Goal: Task Accomplishment & Management: Manage account settings

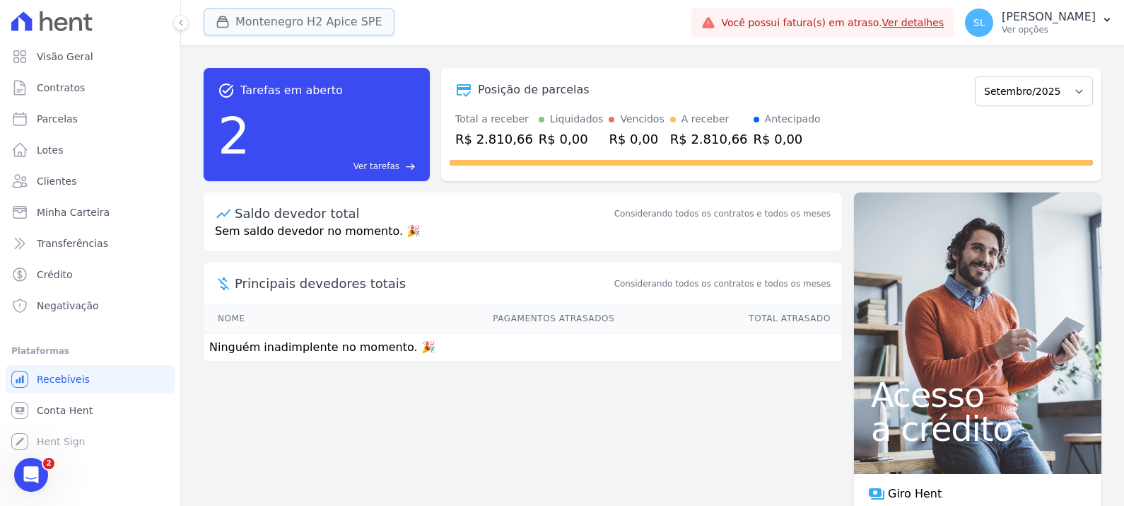
click at [274, 13] on button "Montenegro H2 Apice SPE" at bounding box center [299, 21] width 191 height 27
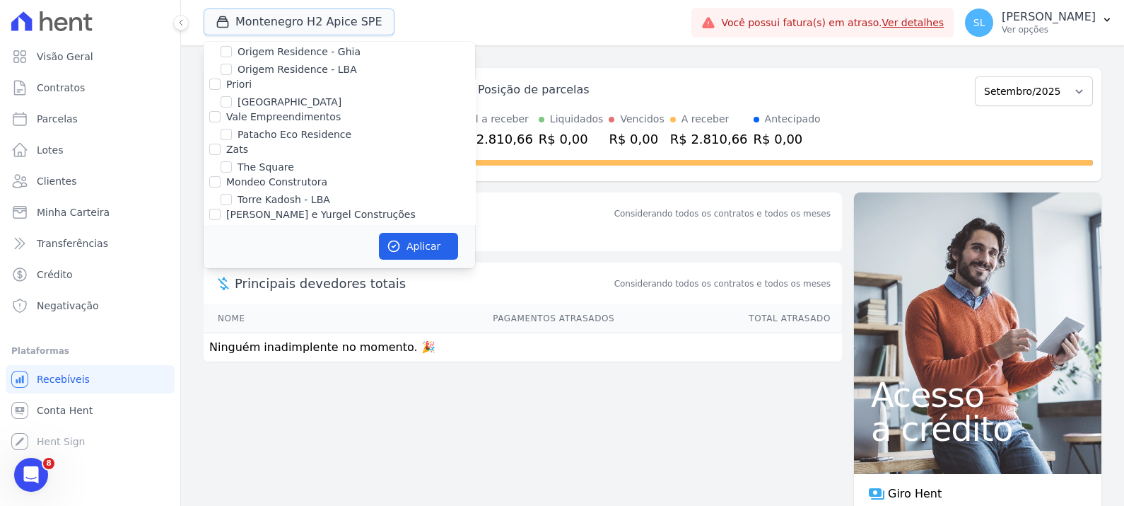
scroll to position [528, 0]
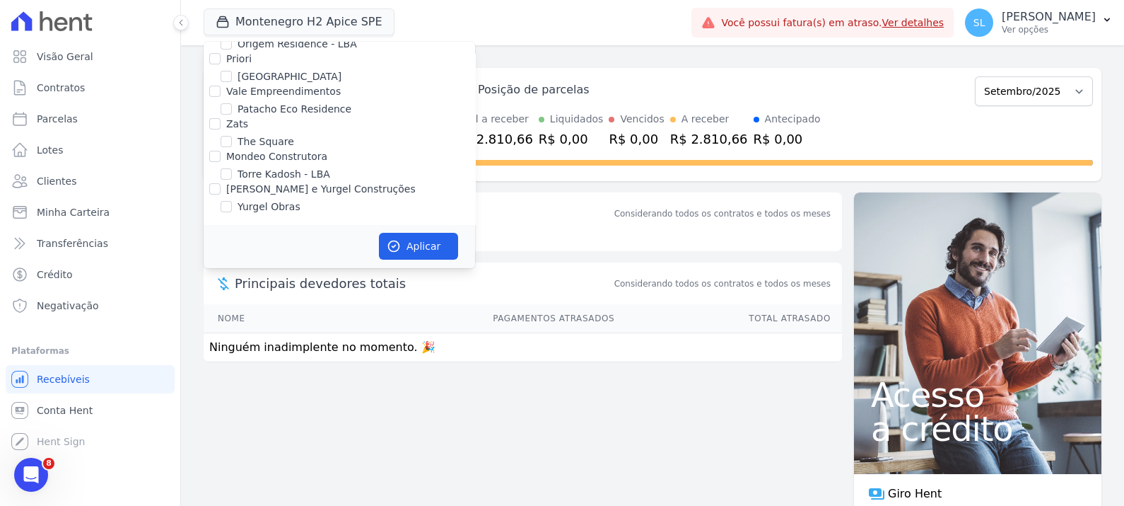
click at [552, 359] on td "Ninguém inadimplente no momento. 🎉" at bounding box center [523, 347] width 639 height 29
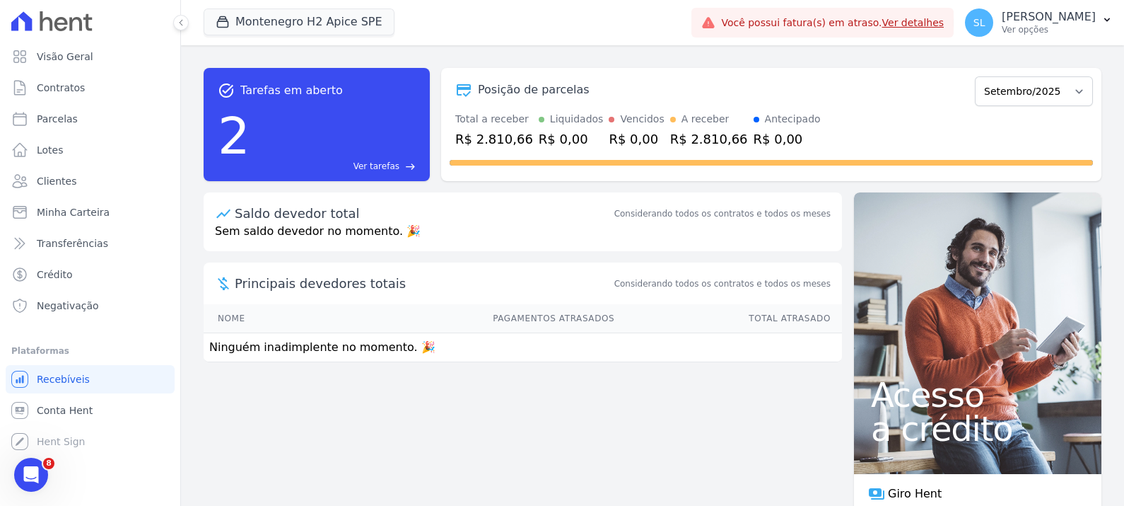
click at [324, 405] on div "task_alt Tarefas em aberto 2 Ver tarefas east Posição de parcelas Setembro/2024…" at bounding box center [652, 275] width 943 height 460
click at [258, 25] on button "Montenegro H2 Apice SPE" at bounding box center [299, 21] width 191 height 27
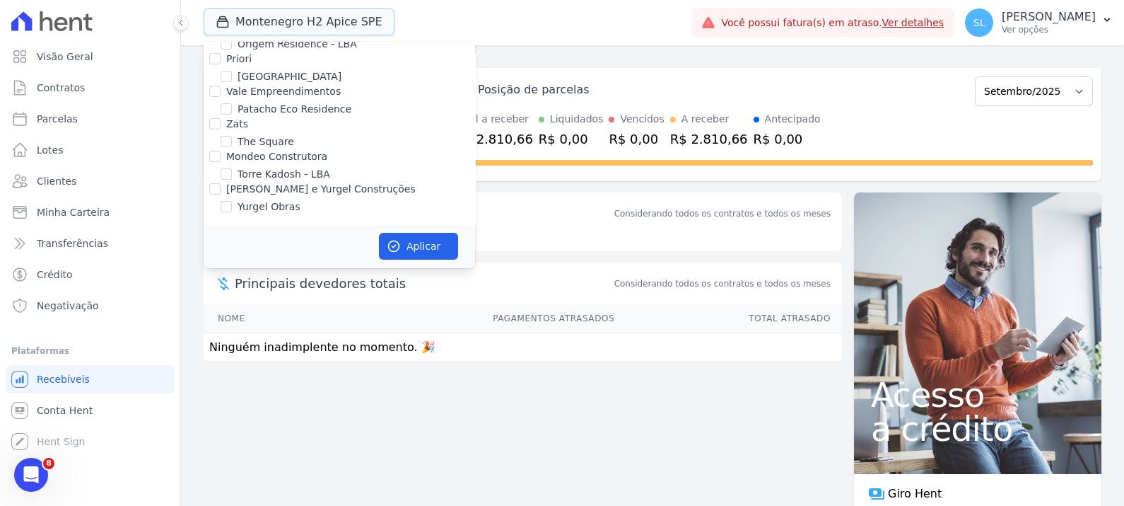
scroll to position [351, 0]
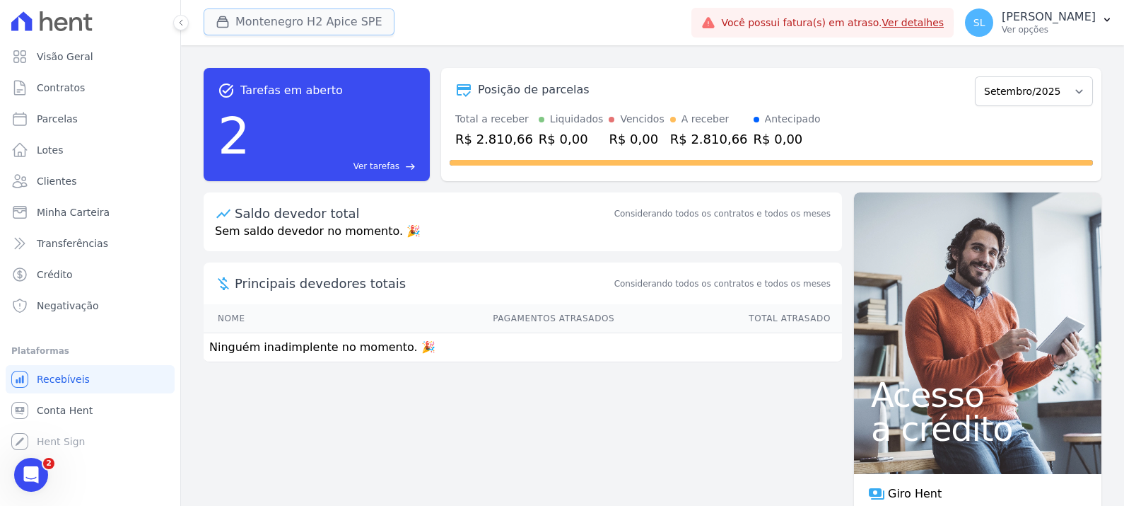
click at [364, 17] on button "Montenegro H2 Apice SPE" at bounding box center [299, 21] width 191 height 27
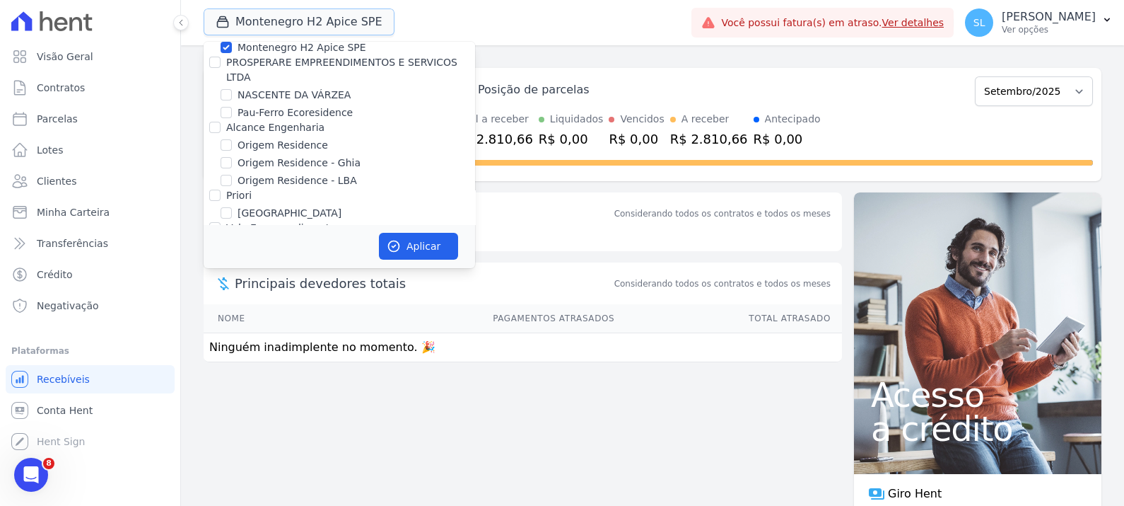
scroll to position [384, 0]
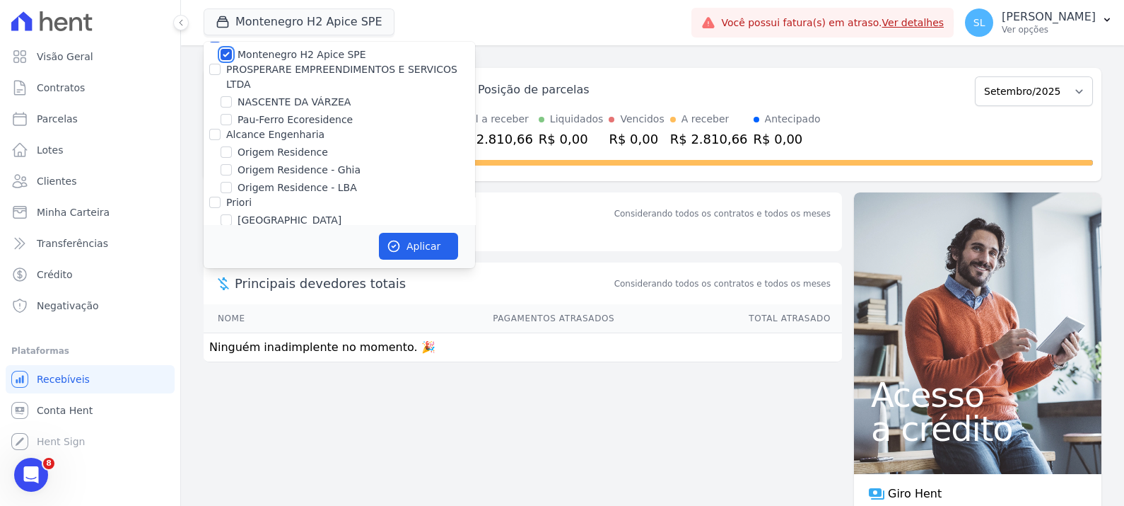
click at [226, 57] on input "Montenegro H2 Apice SPE" at bounding box center [226, 54] width 11 height 11
checkbox input "false"
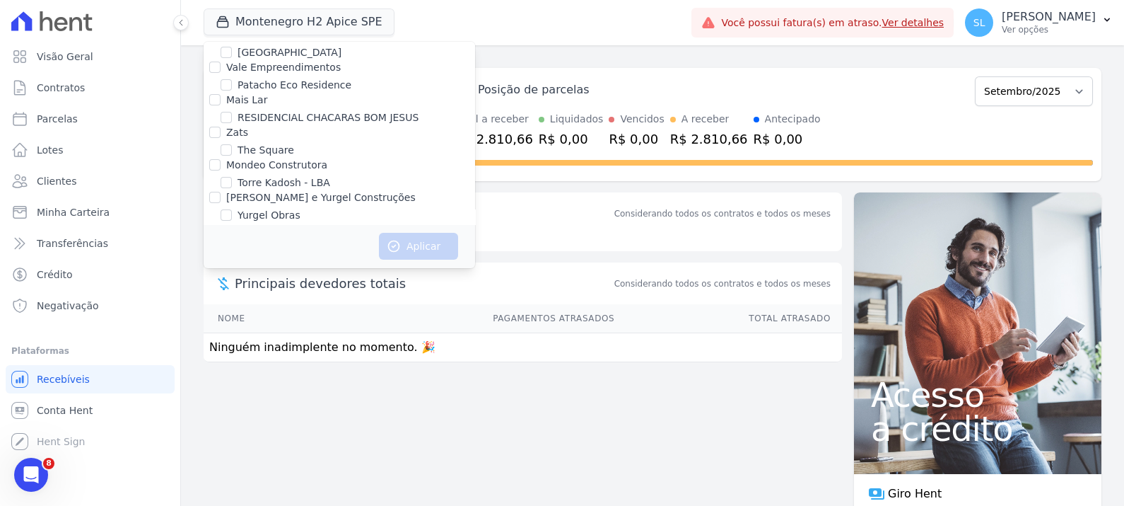
scroll to position [561, 0]
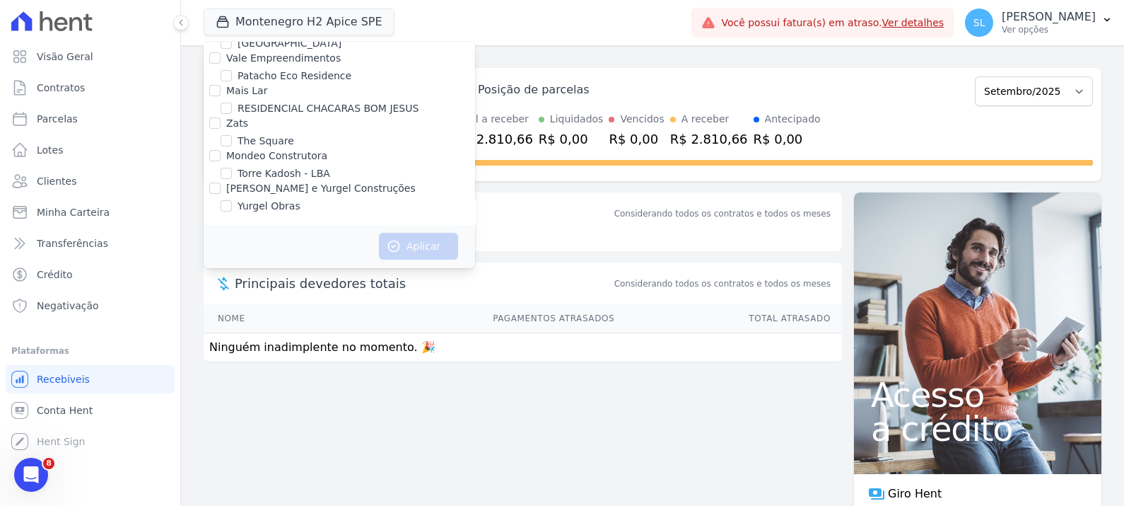
click at [238, 107] on label "RESIDENCIAL CHACARAS BOM JESUS" at bounding box center [328, 108] width 181 height 15
click at [232, 107] on input "RESIDENCIAL CHACARAS BOM JESUS" at bounding box center [226, 108] width 11 height 11
checkbox input "true"
click at [438, 237] on button "Aplicar" at bounding box center [418, 246] width 79 height 27
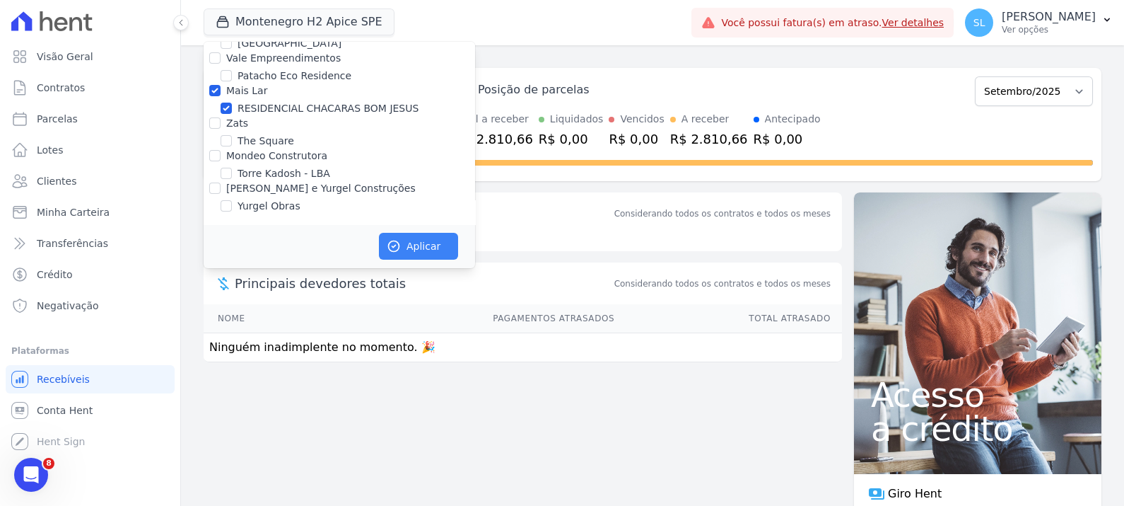
scroll to position [558, 0]
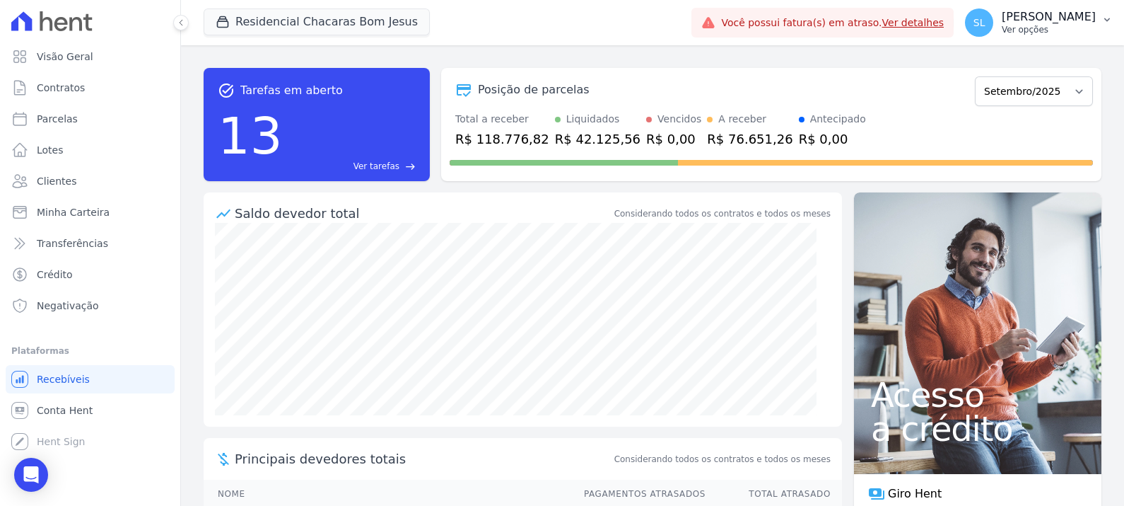
click at [1069, 24] on p "Ver opções" at bounding box center [1049, 29] width 94 height 11
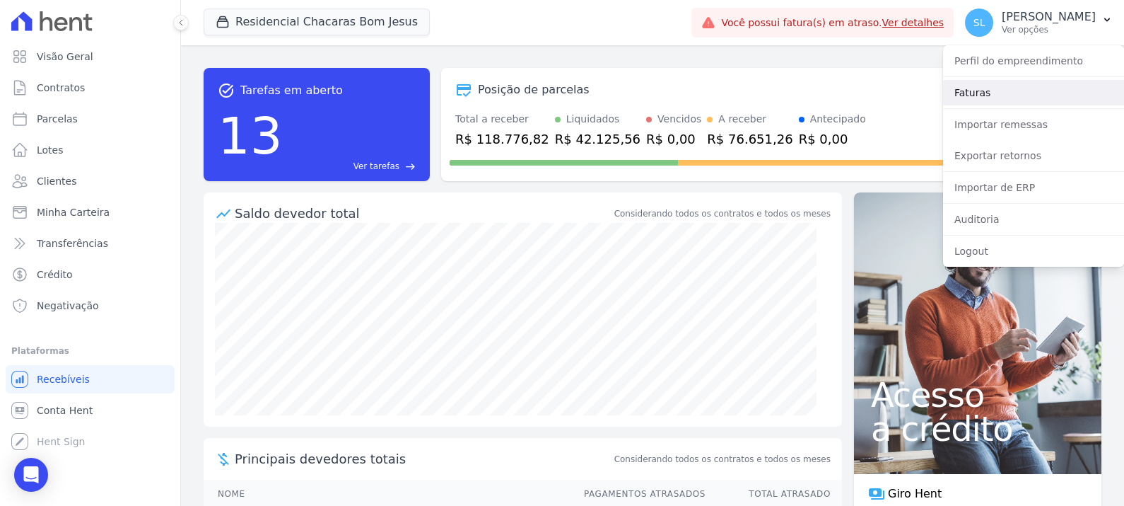
click at [972, 95] on link "Faturas" at bounding box center [1033, 92] width 181 height 25
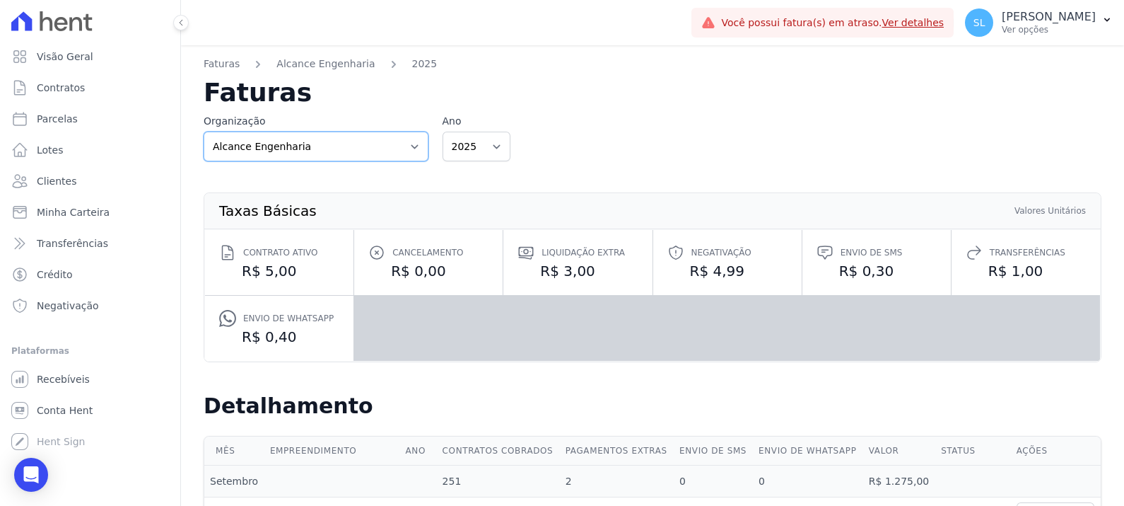
click at [379, 144] on select "Alcance Engenharia CONSTRUTORA MG TEC LTDA [PERSON_NAME] e Yurgel Construções H…" at bounding box center [316, 147] width 225 height 30
select select "6be6341d-8f8f-4f62-802e-f870359229d6"
click at [204, 132] on select "Alcance Engenharia CONSTRUTORA MG TEC LTDA [PERSON_NAME] e Yurgel Construções H…" at bounding box center [316, 147] width 225 height 30
click at [397, 142] on select "Alcance Engenharia CONSTRUTORA MG TEC LTDA [PERSON_NAME] e Yurgel Construções H…" at bounding box center [316, 147] width 225 height 30
click at [204, 132] on select "Alcance Engenharia CONSTRUTORA MG TEC LTDA [PERSON_NAME] e Yurgel Construções H…" at bounding box center [316, 147] width 225 height 30
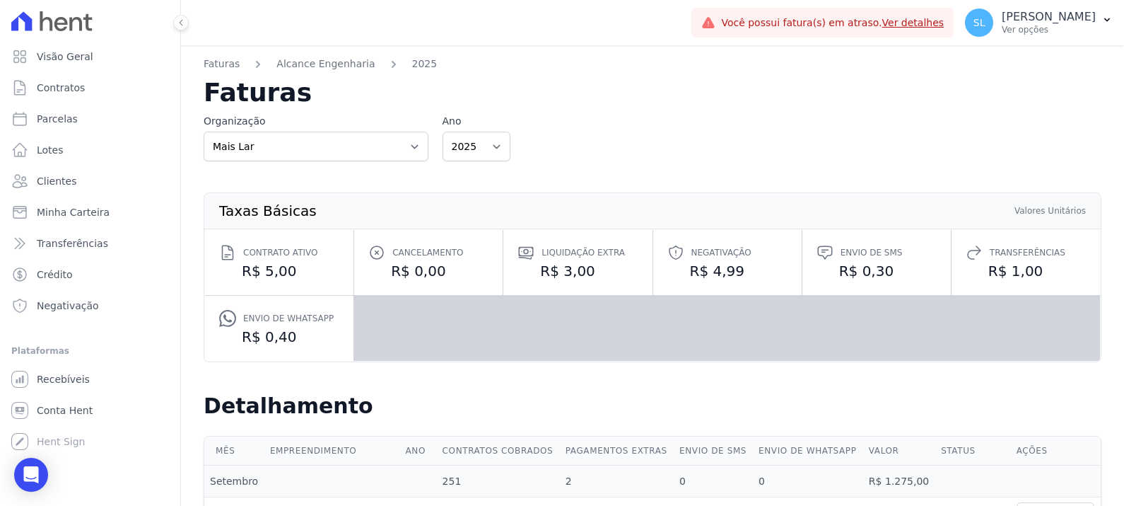
click at [329, 318] on div "Envio de Whatsapp R$ 0,40" at bounding box center [279, 328] width 149 height 65
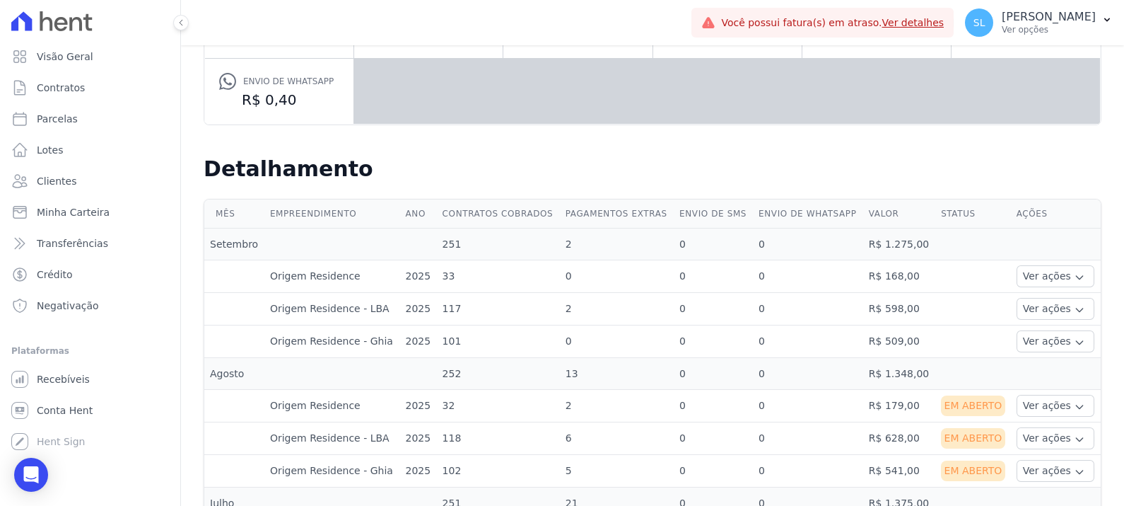
scroll to position [265, 0]
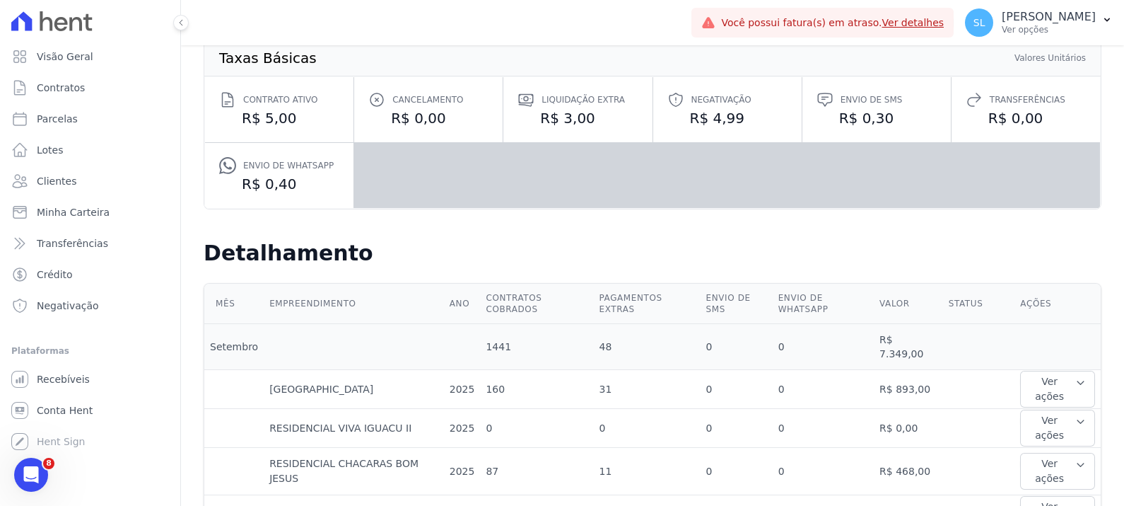
scroll to position [176, 0]
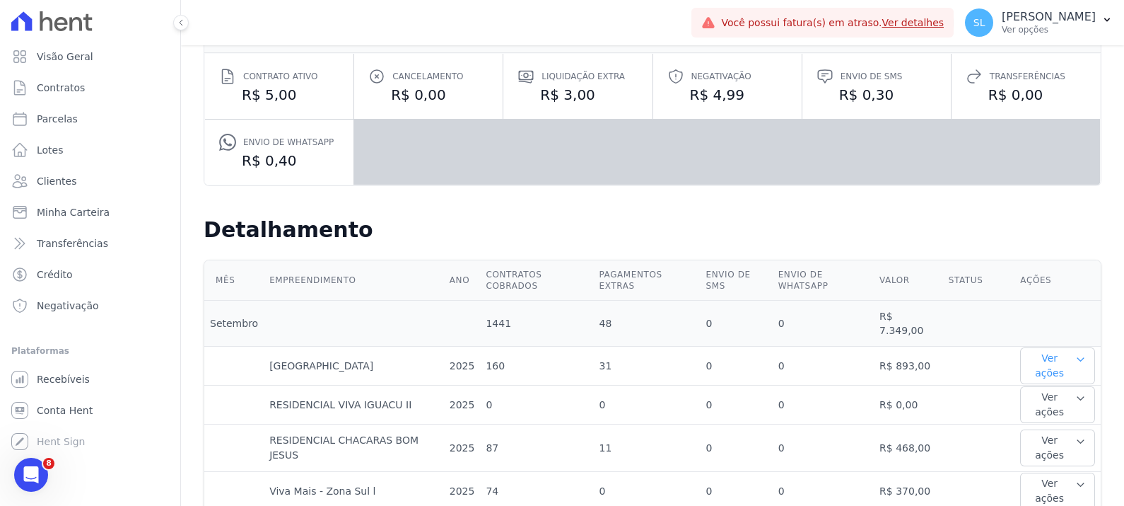
click at [1076, 354] on icon "button" at bounding box center [1081, 359] width 11 height 11
click at [1037, 387] on link "Ver detalhes" at bounding box center [1057, 394] width 62 height 15
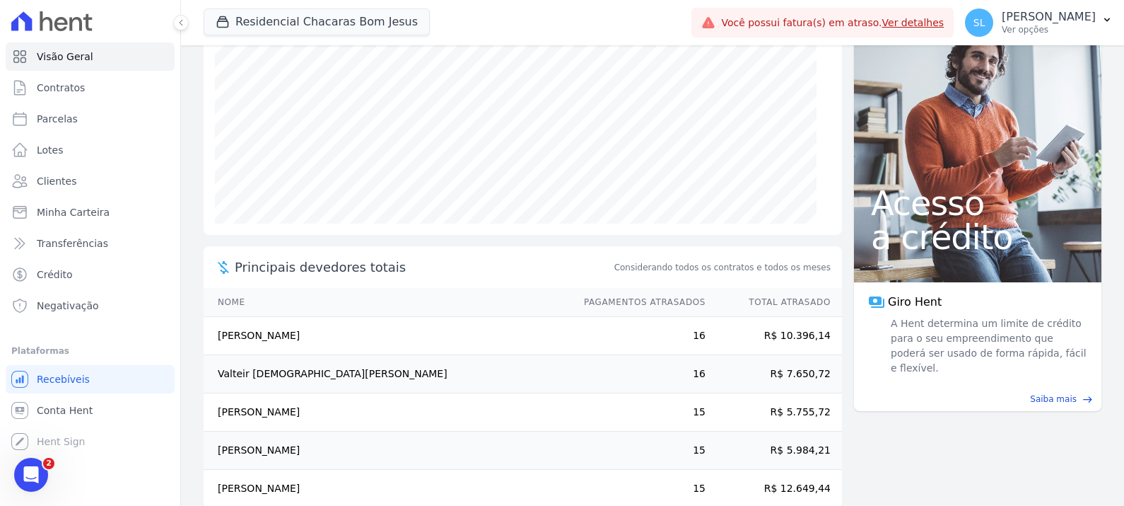
scroll to position [216, 0]
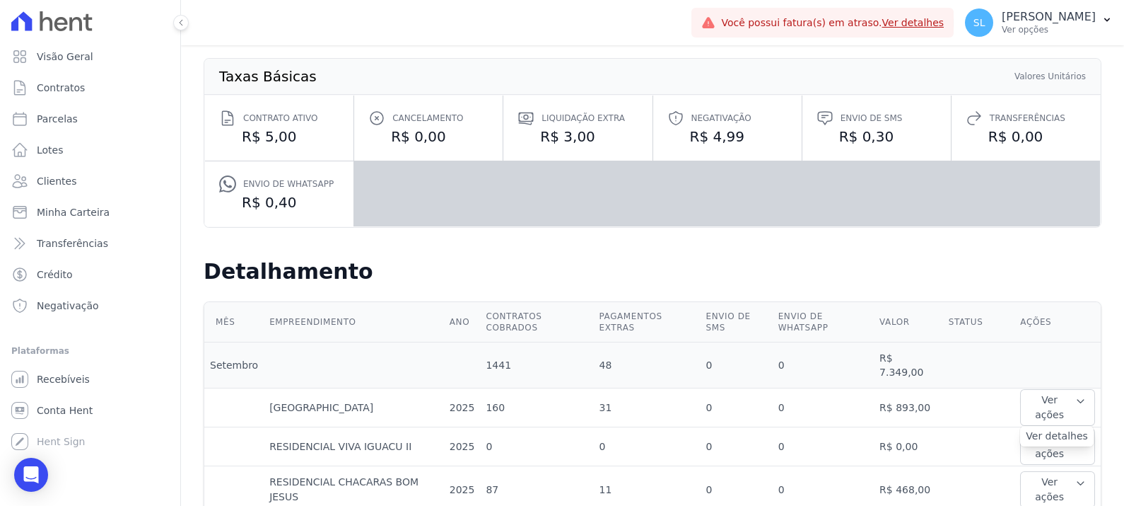
scroll to position [265, 0]
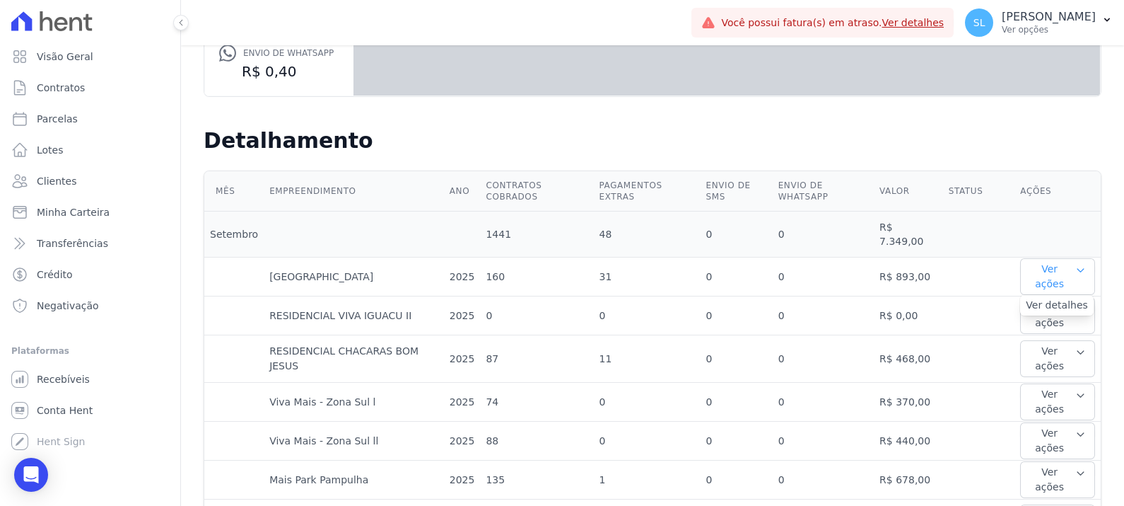
click at [1047, 258] on button "Ver ações" at bounding box center [1058, 276] width 75 height 37
click at [888, 257] on td "R$ 893,00" at bounding box center [908, 276] width 69 height 39
click at [1057, 297] on button "Ver ações" at bounding box center [1058, 315] width 75 height 37
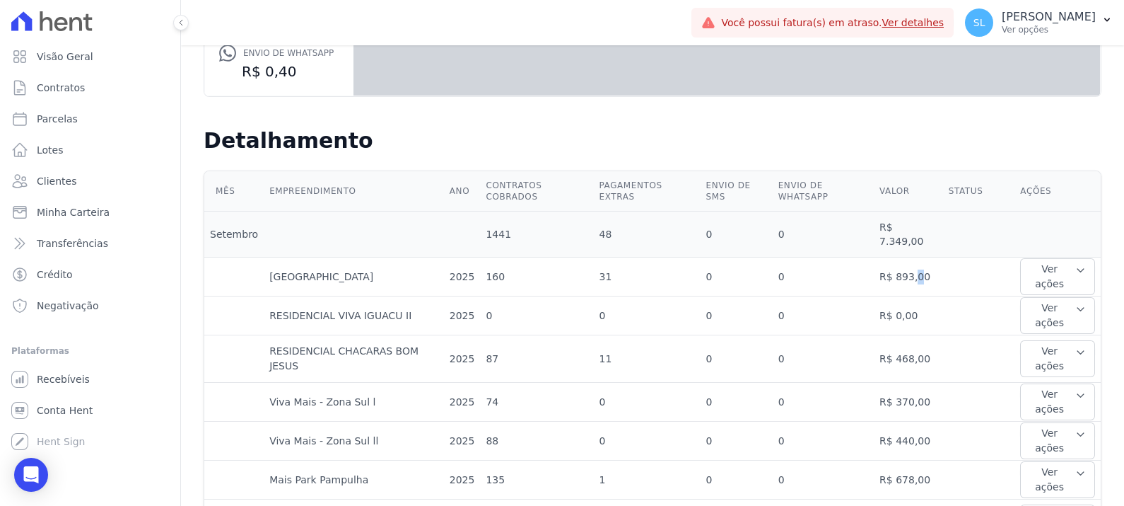
scroll to position [618, 0]
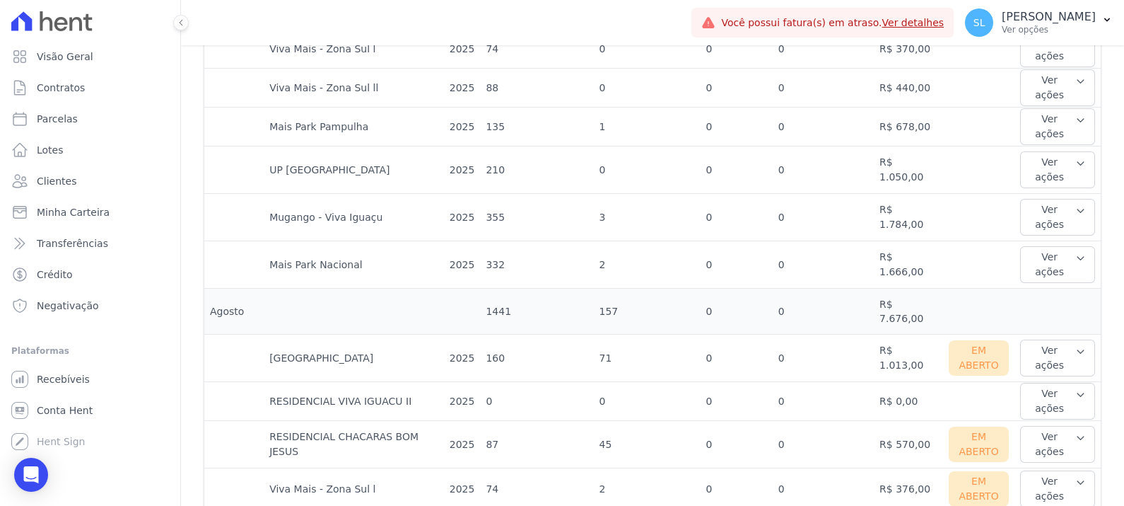
click at [963, 340] on div "Em Aberto" at bounding box center [979, 357] width 61 height 35
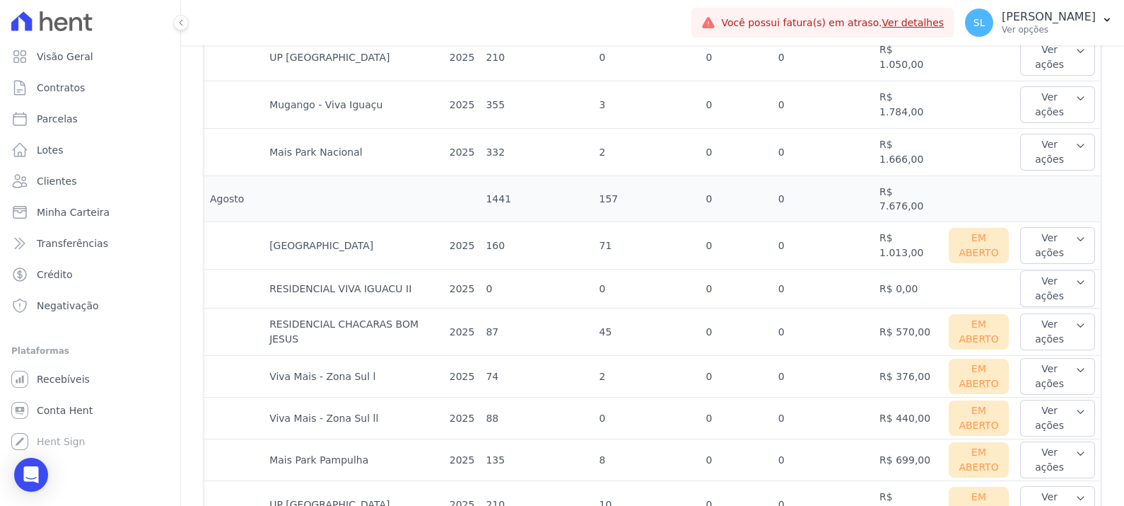
scroll to position [707, 0]
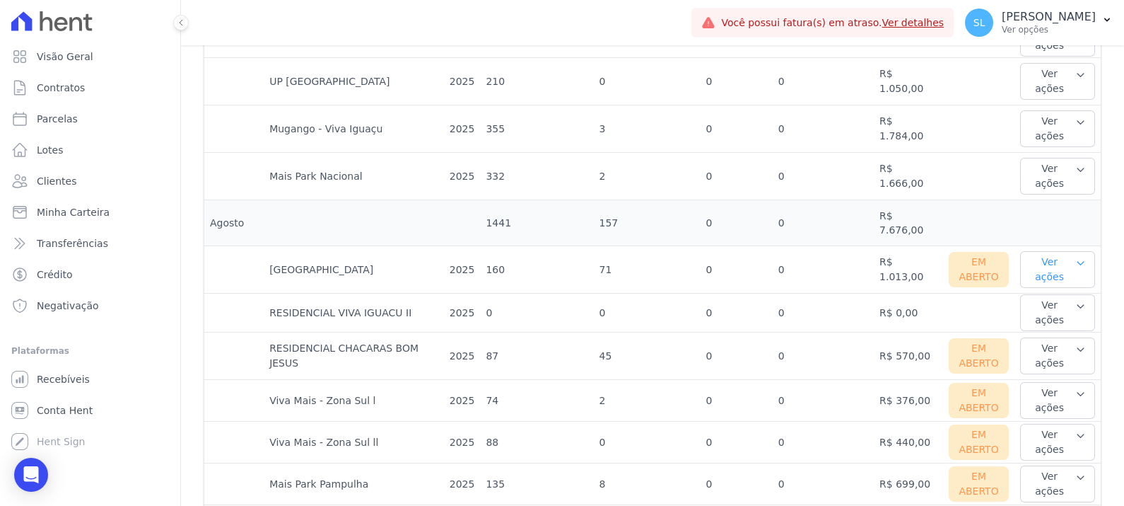
click at [1042, 251] on button "Ver ações" at bounding box center [1058, 269] width 75 height 37
